Goal: Information Seeking & Learning: Learn about a topic

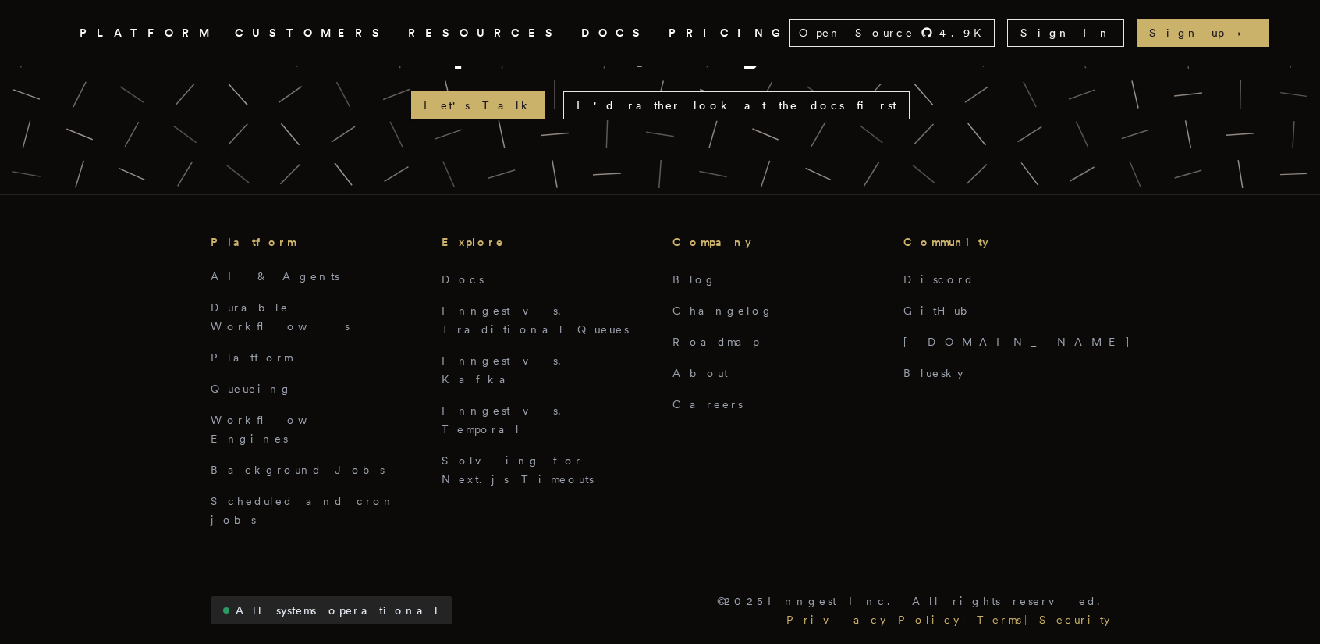
scroll to position [3964, 0]
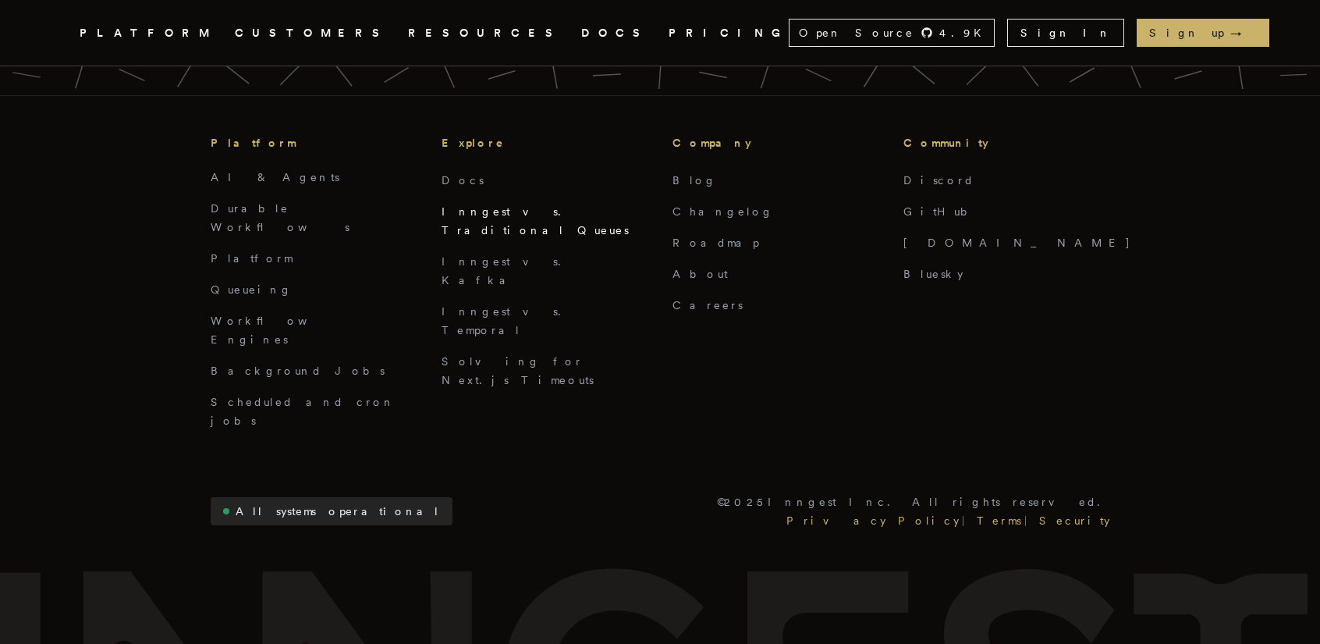
click at [517, 205] on link "Inngest vs. Traditional Queues" at bounding box center [535, 220] width 187 height 31
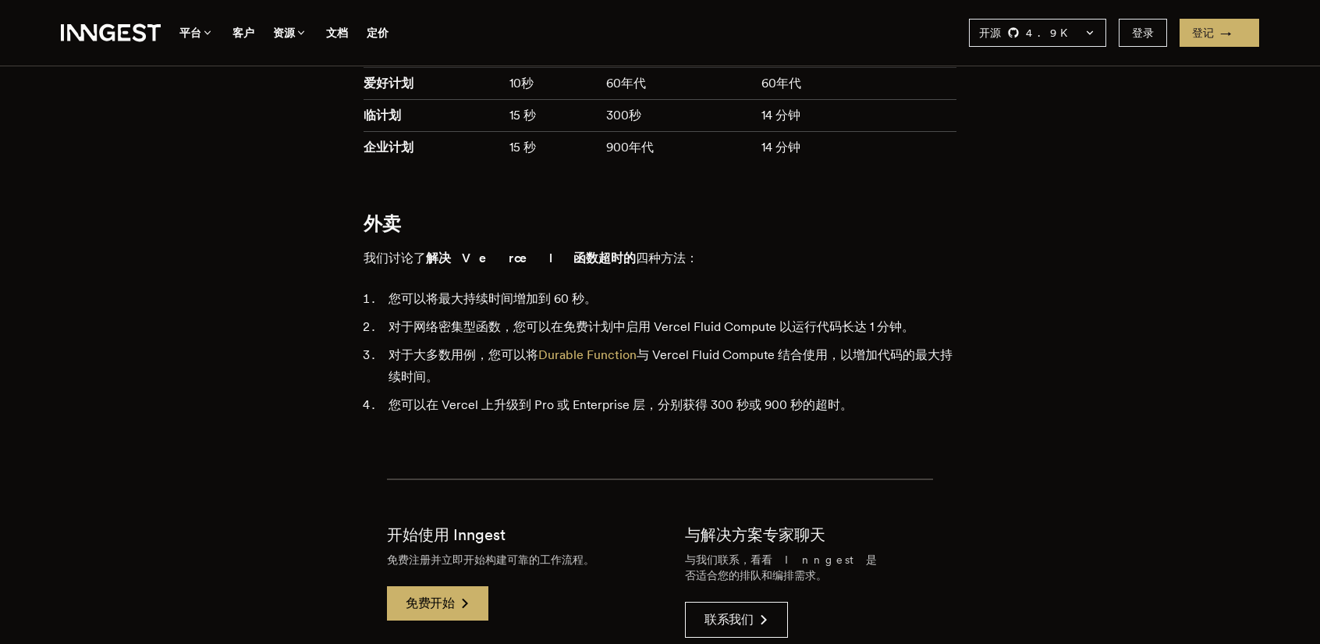
scroll to position [3667, 0]
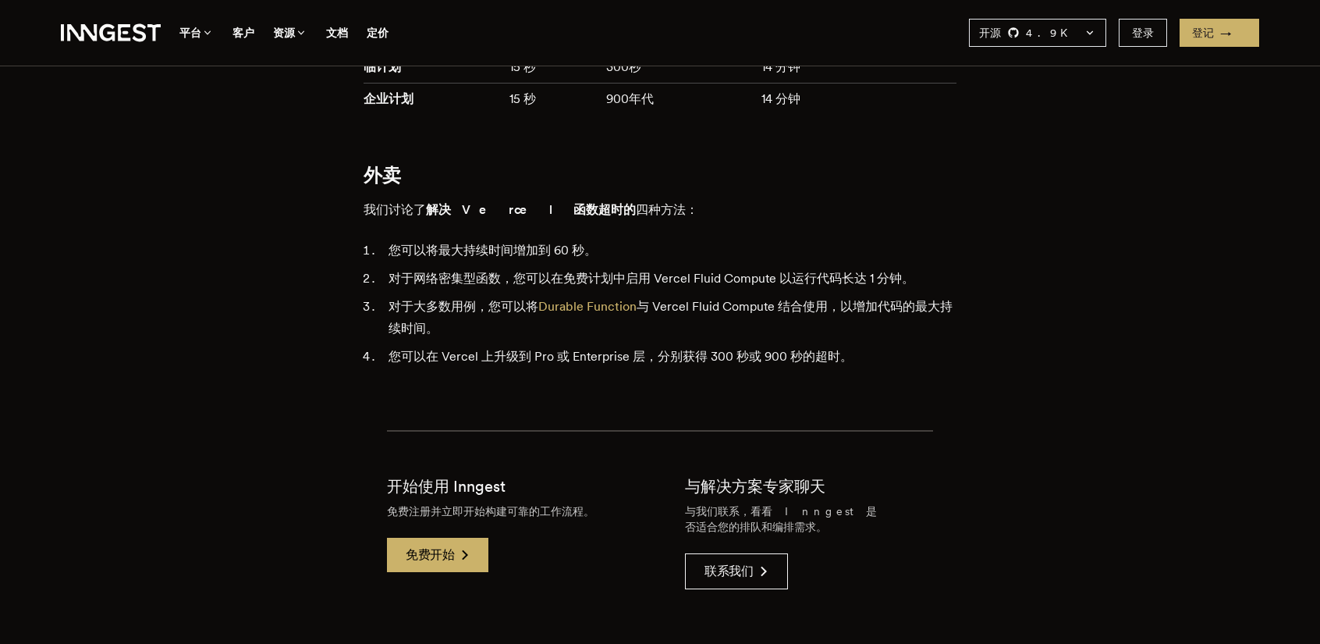
drag, startPoint x: 39, startPoint y: 34, endPoint x: 122, endPoint y: 44, distance: 83.2
click at [122, 44] on nav "Inngest .cls-1 { fill: #FAFAF9; } 平台 客户 资源 文档 定价 开源 4.9 K inngest/inngest innge…" at bounding box center [660, 33] width 1248 height 66
click at [125, 38] on icon "Global" at bounding box center [124, 32] width 12 height 16
